Goal: Find specific page/section: Find specific page/section

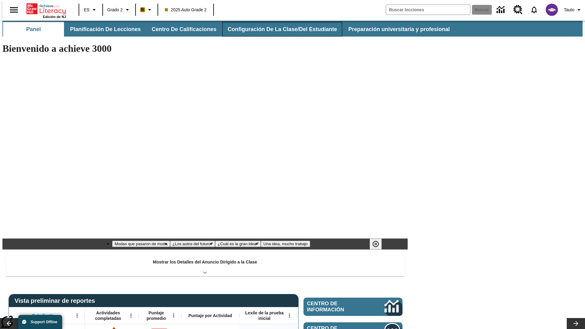
click at [276, 29] on button "Configuración de la clase/del estudiante" at bounding box center [282, 29] width 120 height 15
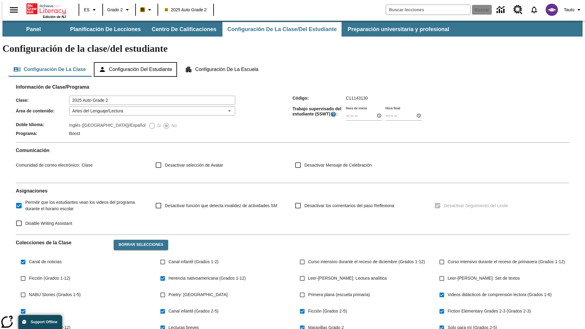
click at [136, 62] on button "Configuración del estudiante" at bounding box center [135, 69] width 83 height 15
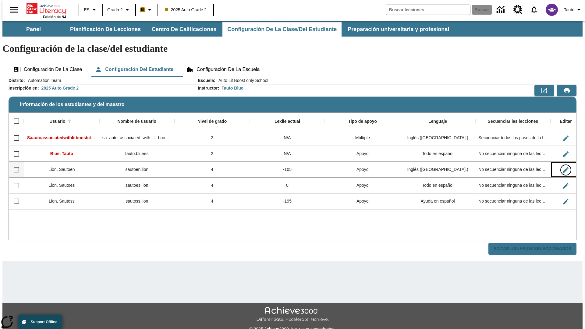
click at [563, 167] on icon "Editar Usuario" at bounding box center [565, 169] width 5 height 5
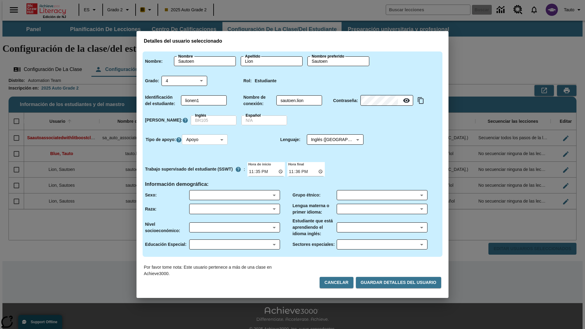
click at [206, 139] on body "Saltar al contenido principal Edición de NJ ES Grado 2 B 2025 Auto Grade 2 Busc…" at bounding box center [292, 182] width 580 height 322
click at [206, 162] on li "Apoyo" at bounding box center [206, 162] width 46 height 10
click at [329, 139] on body "Saltar al contenido principal Edición de NJ ES Grado 2 B 2025 Auto Grade 2 Busc…" at bounding box center [292, 182] width 580 height 322
click at [206, 139] on body "Saltar al contenido principal Edición de NJ ES Grado 2 B 2025 Auto Grade 2 Busc…" at bounding box center [292, 182] width 580 height 322
click at [206, 172] on li "Enriquecimiento" at bounding box center [206, 172] width 46 height 10
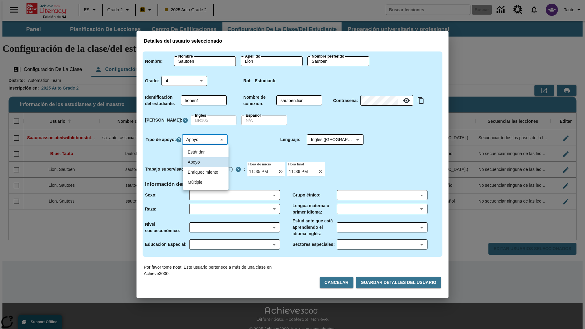
type input "3"
